Goal: Check status: Check status

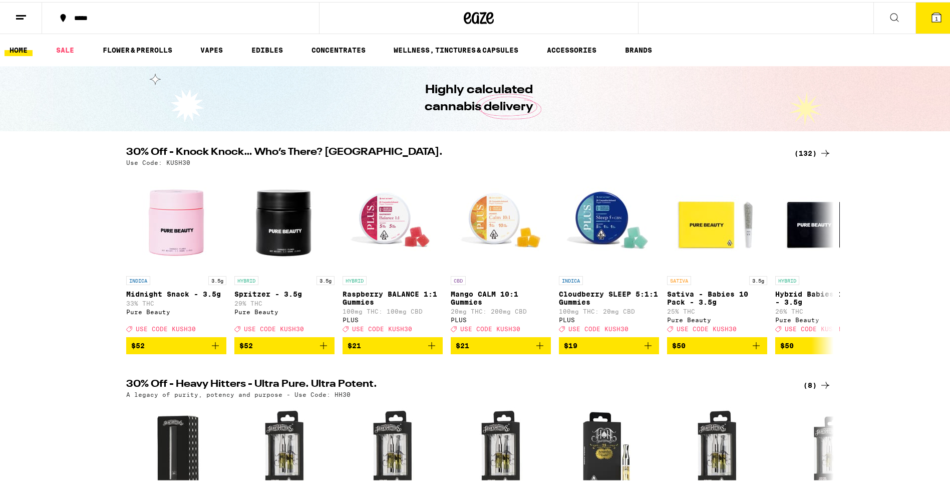
click at [20, 17] on line at bounding box center [20, 17] width 8 height 0
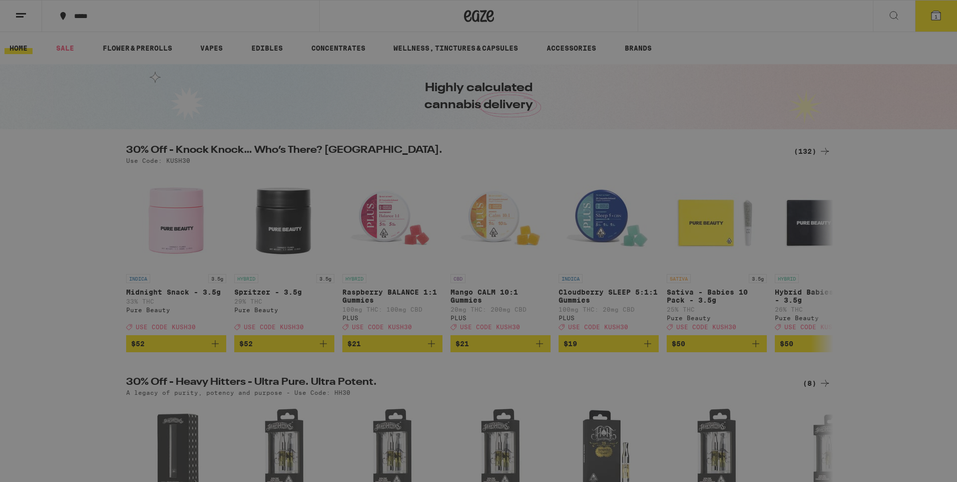
click at [121, 271] on link "Order History" at bounding box center [139, 269] width 176 height 12
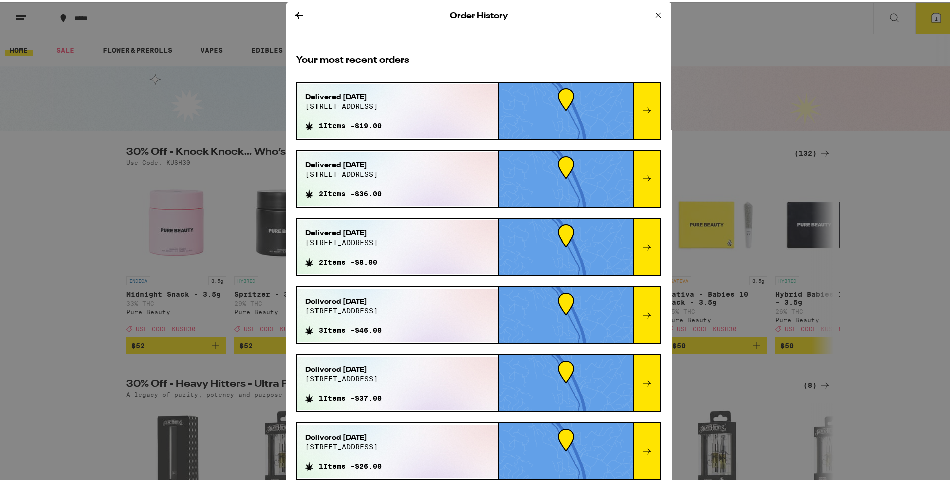
click at [652, 16] on icon at bounding box center [658, 13] width 12 height 12
